Goal: Download file/media

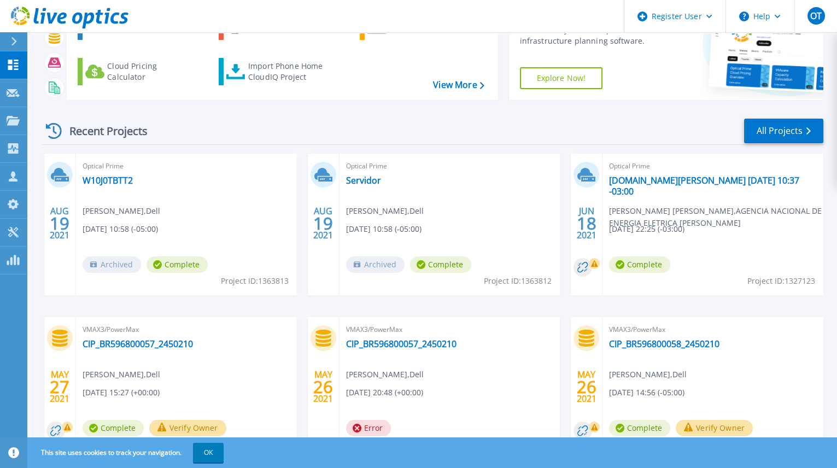
scroll to position [99, 0]
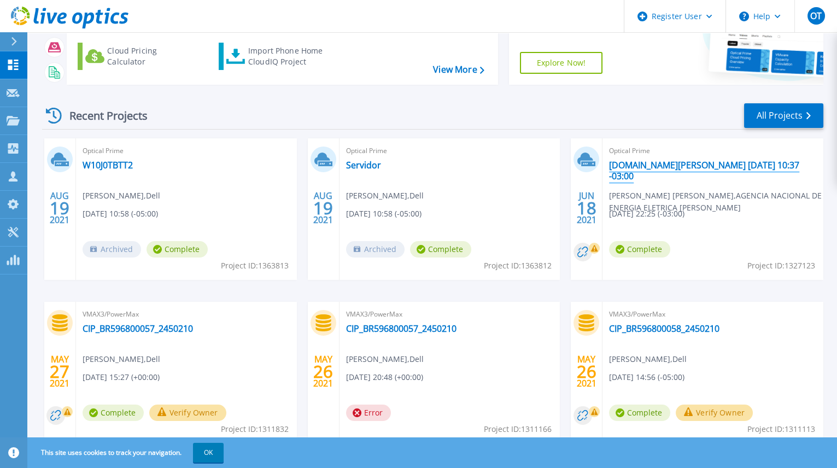
click at [634, 168] on link "[DOMAIN_NAME][PERSON_NAME] [DATE] 10:37 -03:00" at bounding box center [713, 171] width 208 height 22
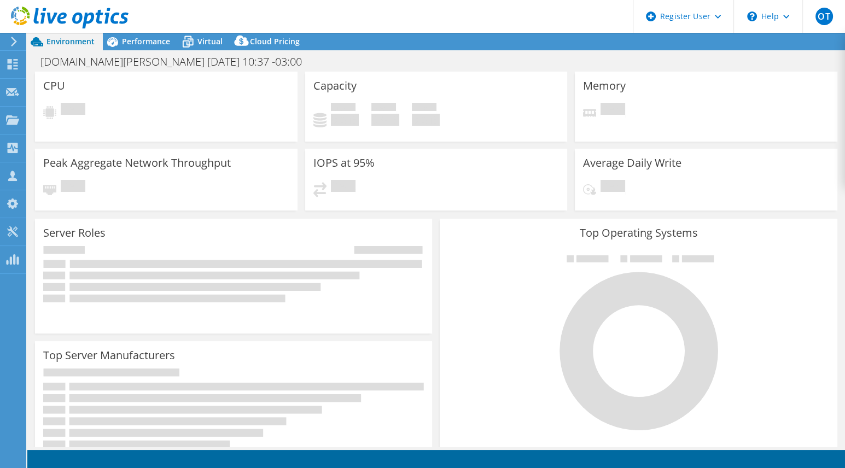
select select "USD"
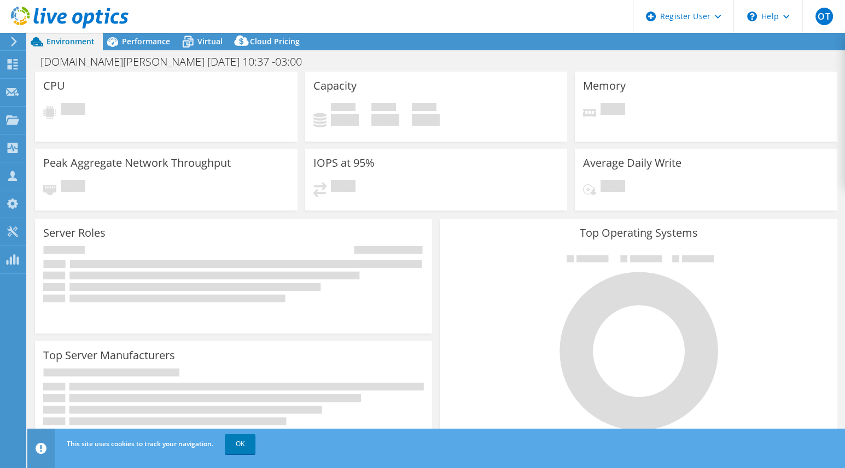
select select "SouthAmerica"
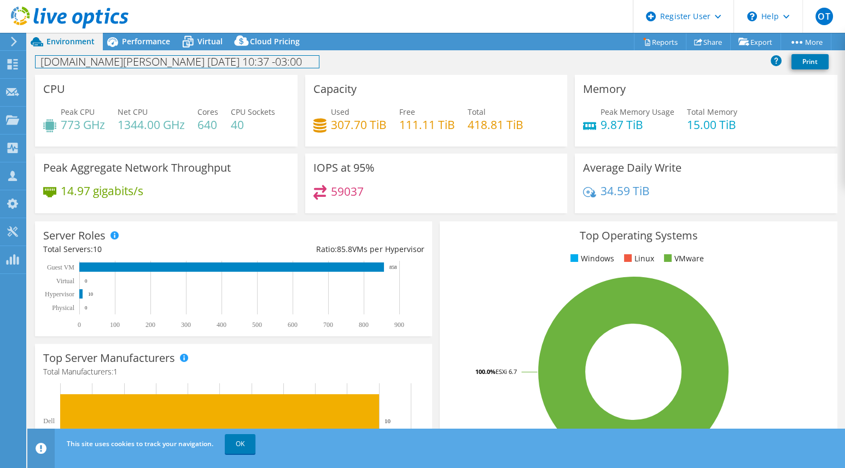
click at [162, 51] on div "[DOMAIN_NAME][PERSON_NAME] [DATE] 10:37 -03:00 Print" at bounding box center [435, 61] width 817 height 20
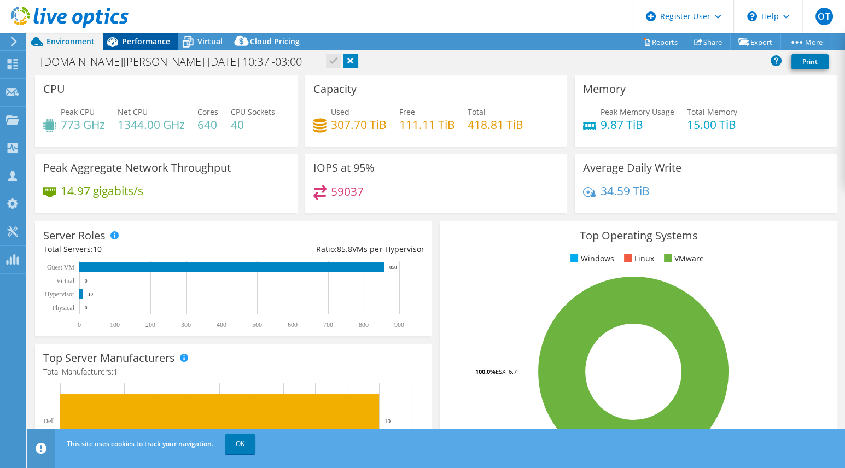
click at [162, 46] on span "Performance" at bounding box center [146, 41] width 48 height 10
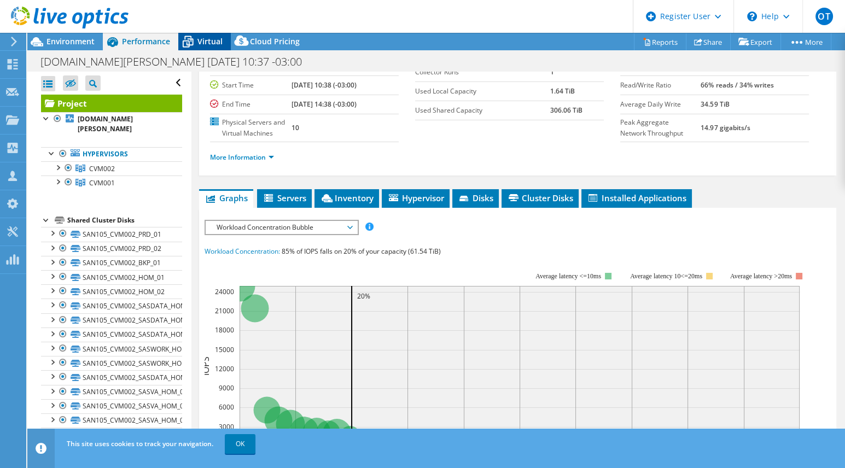
click at [205, 37] on span "Virtual" at bounding box center [209, 41] width 25 height 10
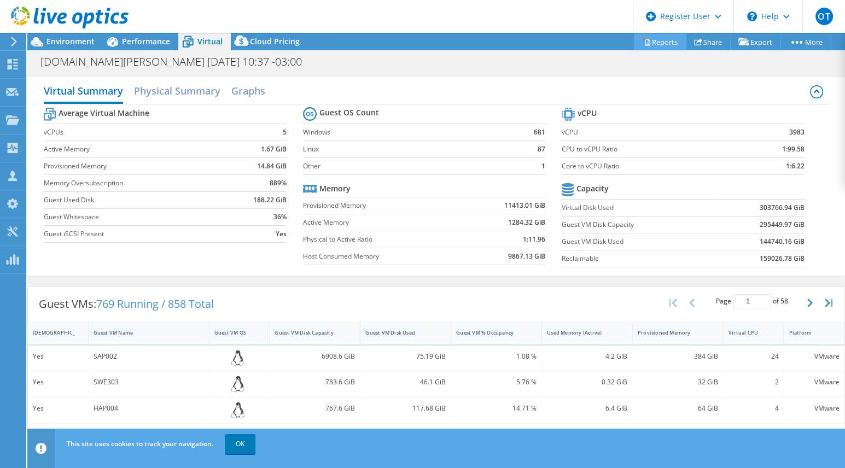
click at [666, 40] on link "Reports" at bounding box center [660, 41] width 52 height 17
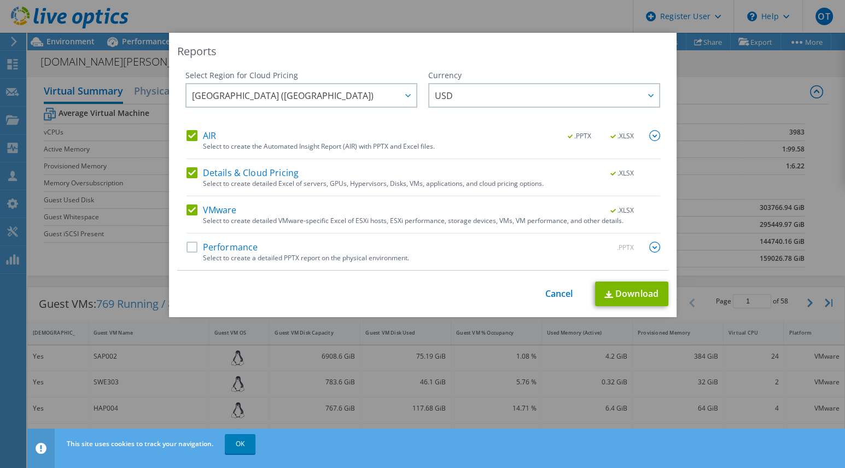
click at [191, 244] on label "Performance" at bounding box center [222, 247] width 72 height 11
click at [0, 0] on input "Performance" at bounding box center [0, 0] width 0 height 0
click at [613, 295] on link "Download" at bounding box center [631, 294] width 73 height 25
